Goal: Find specific page/section: Find specific page/section

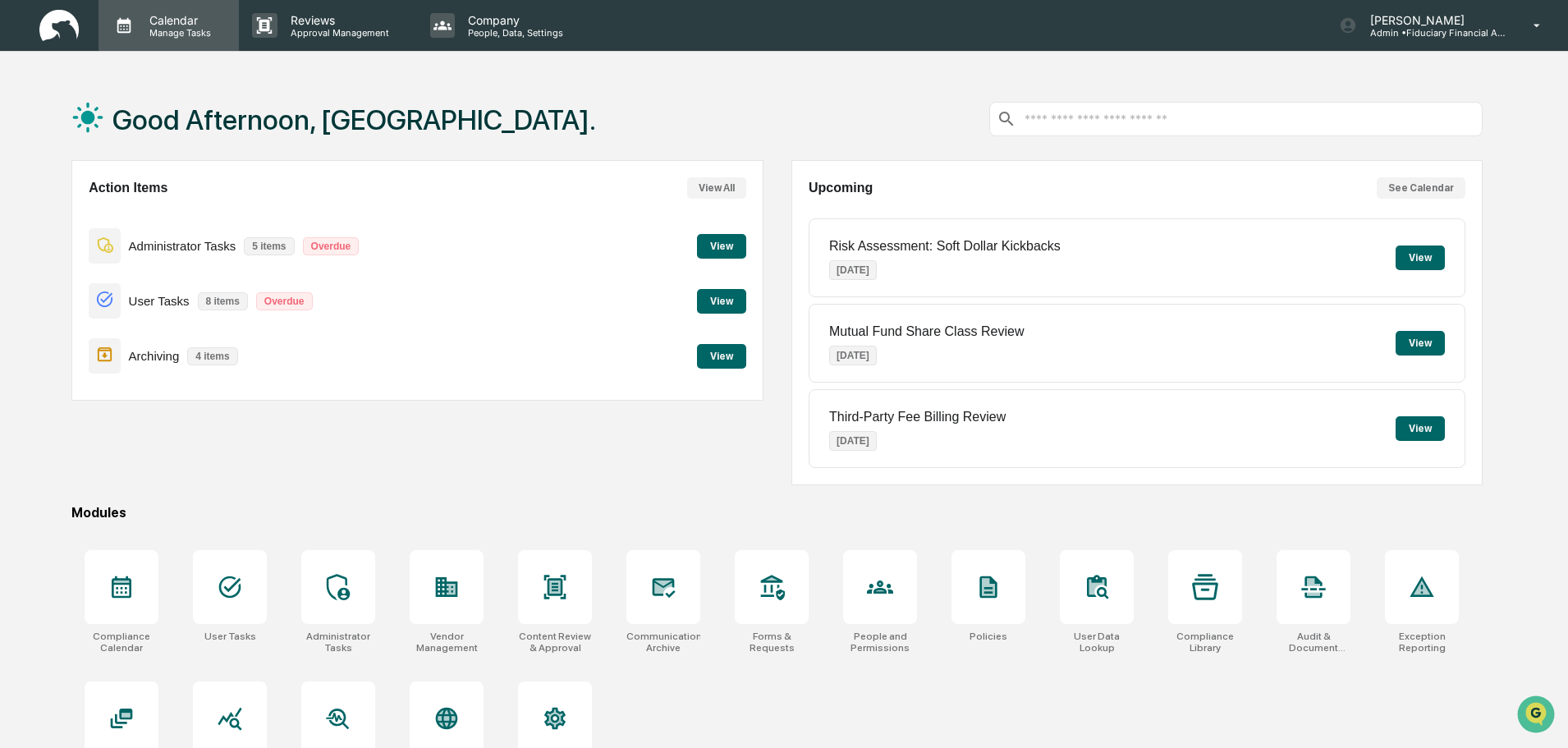
click at [155, 23] on p "Calendar" at bounding box center [177, 20] width 83 height 14
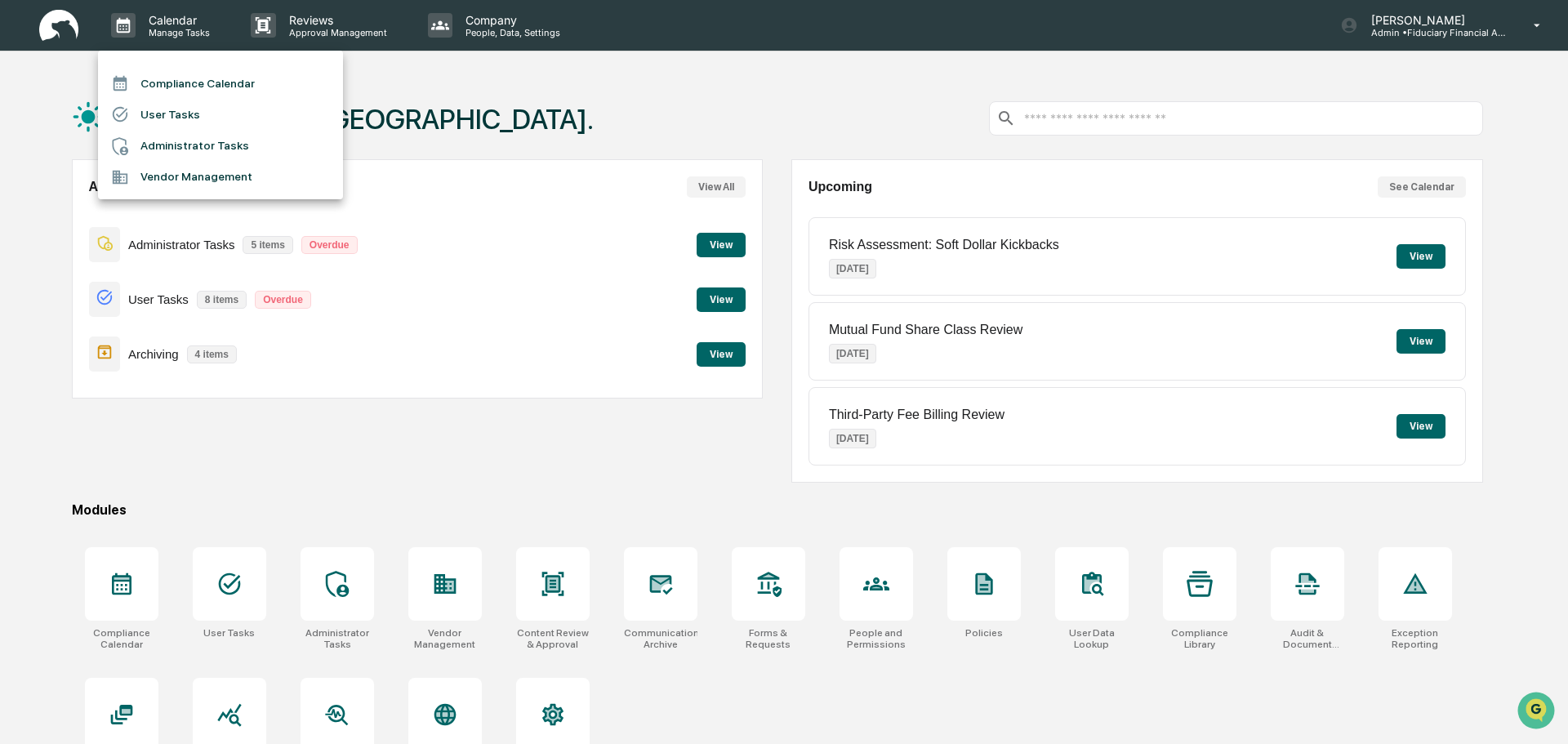
click at [734, 344] on div at bounding box center [784, 372] width 1568 height 744
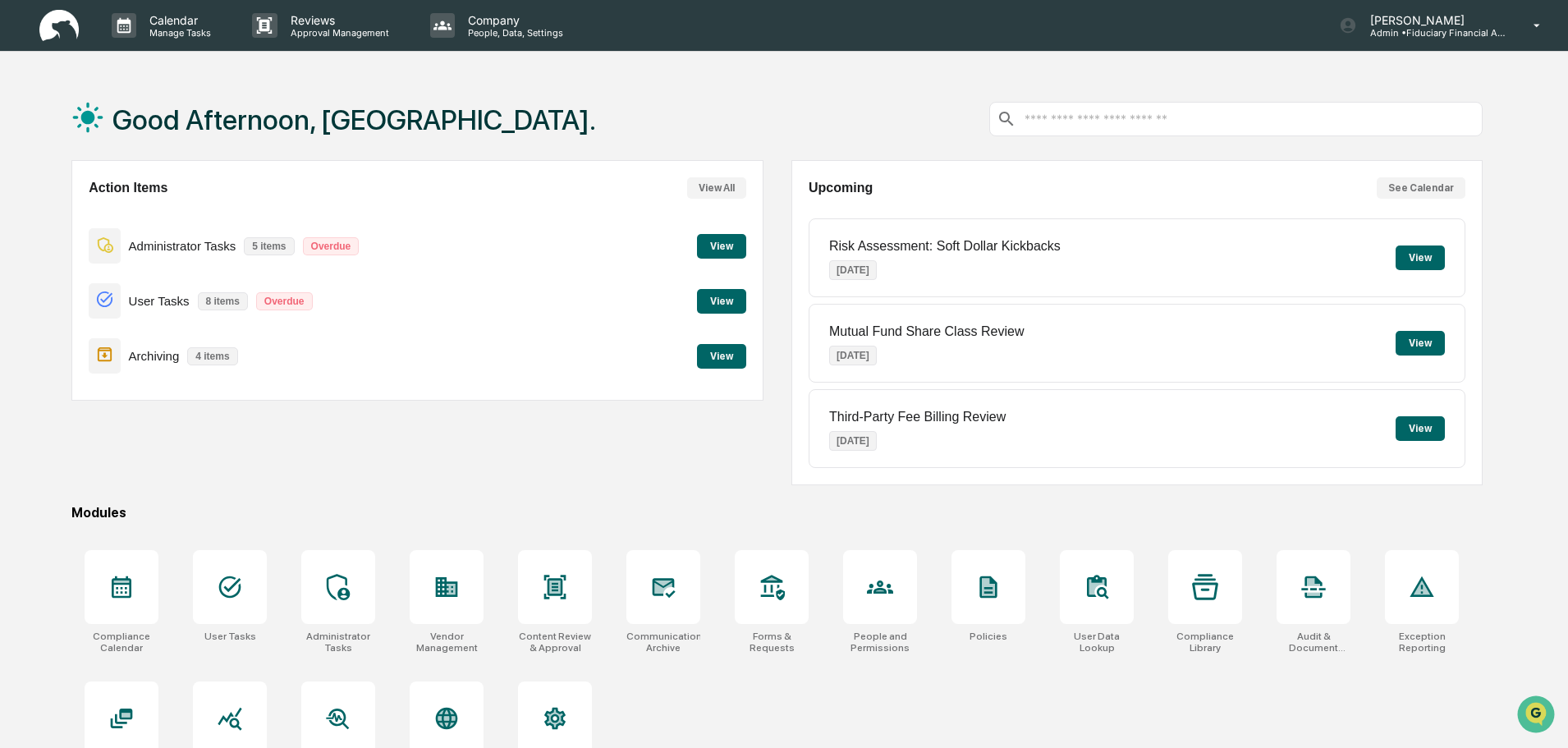
click at [732, 359] on button "View" at bounding box center [721, 356] width 49 height 24
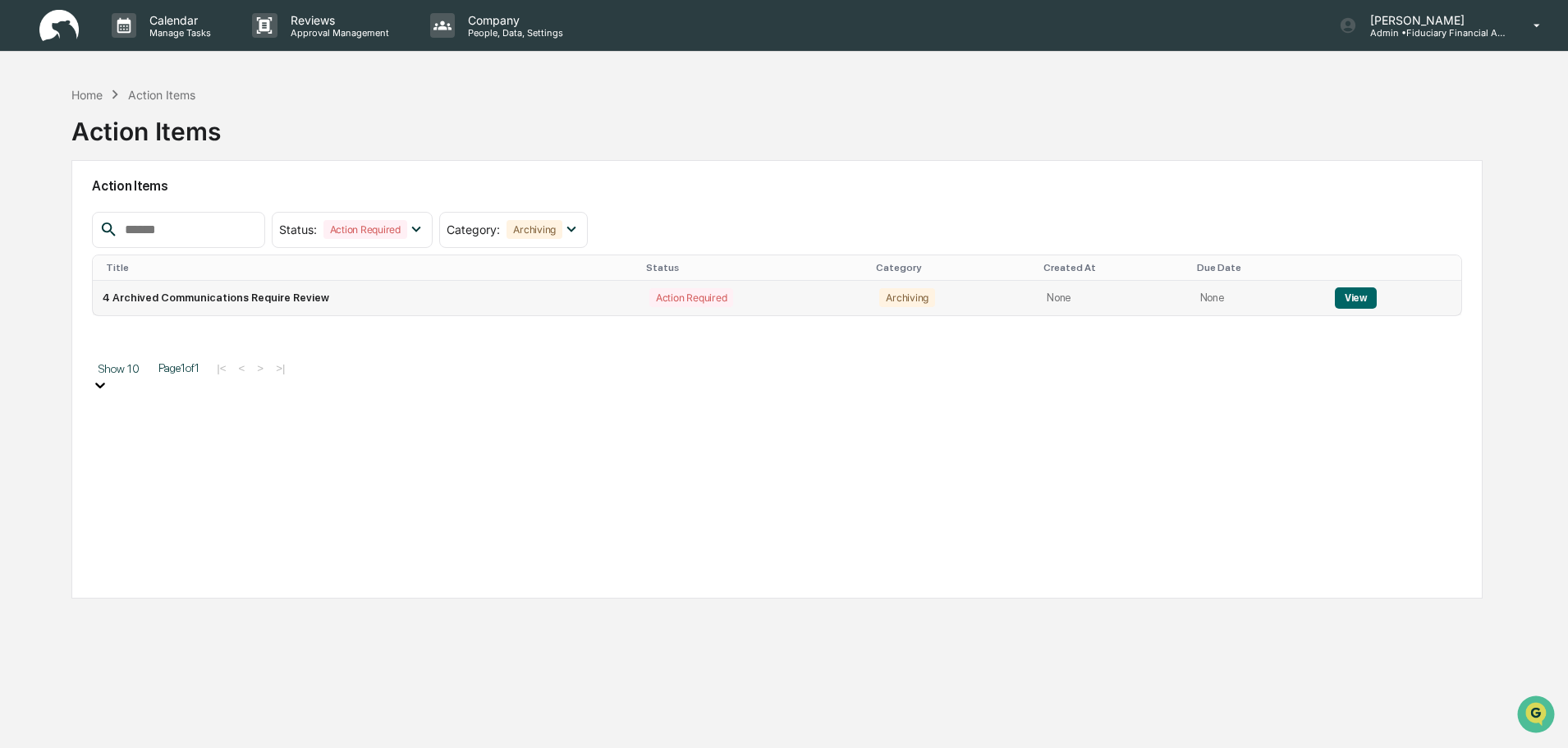
click at [1338, 300] on button "View" at bounding box center [1356, 299] width 42 height 22
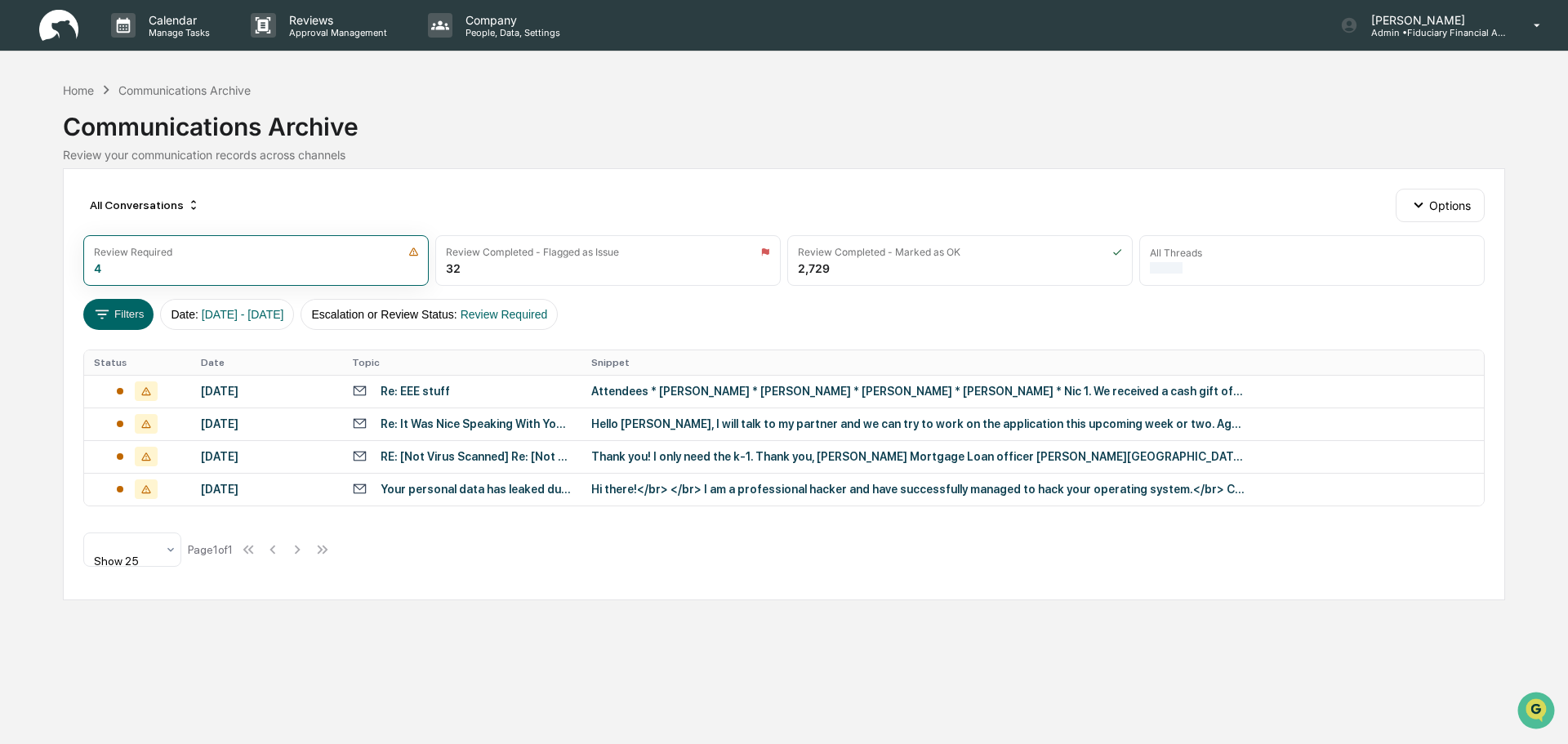
click at [72, 29] on img at bounding box center [58, 26] width 39 height 32
